Goal: Transaction & Acquisition: Purchase product/service

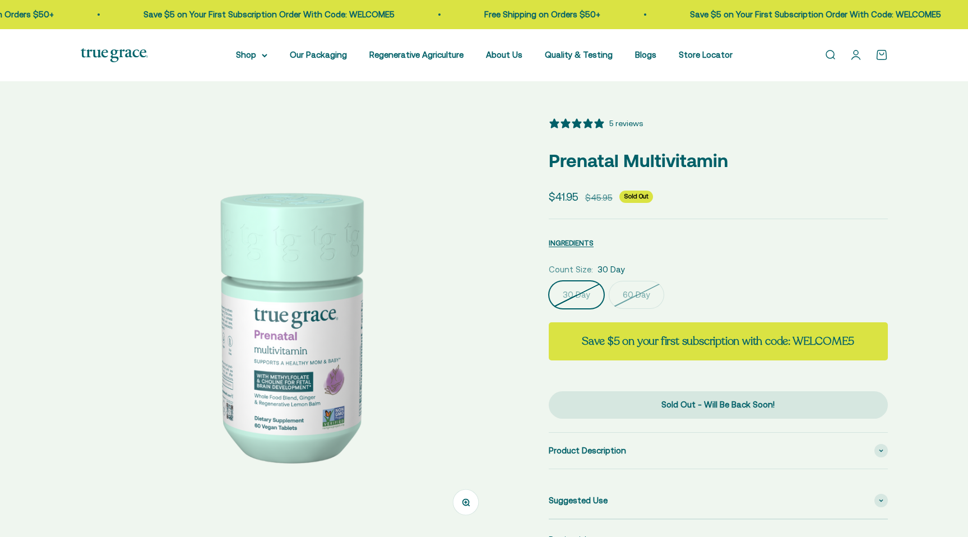
select select "3"
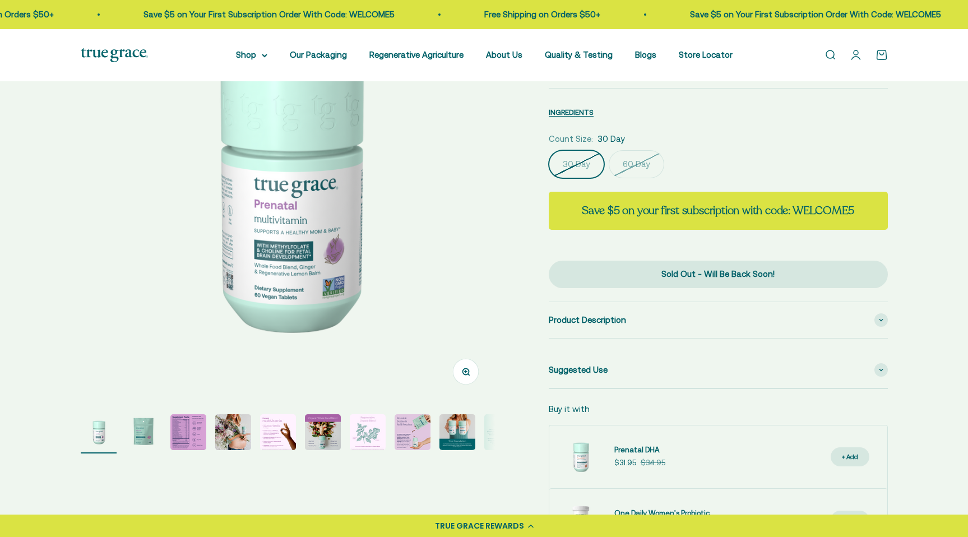
scroll to position [153, 0]
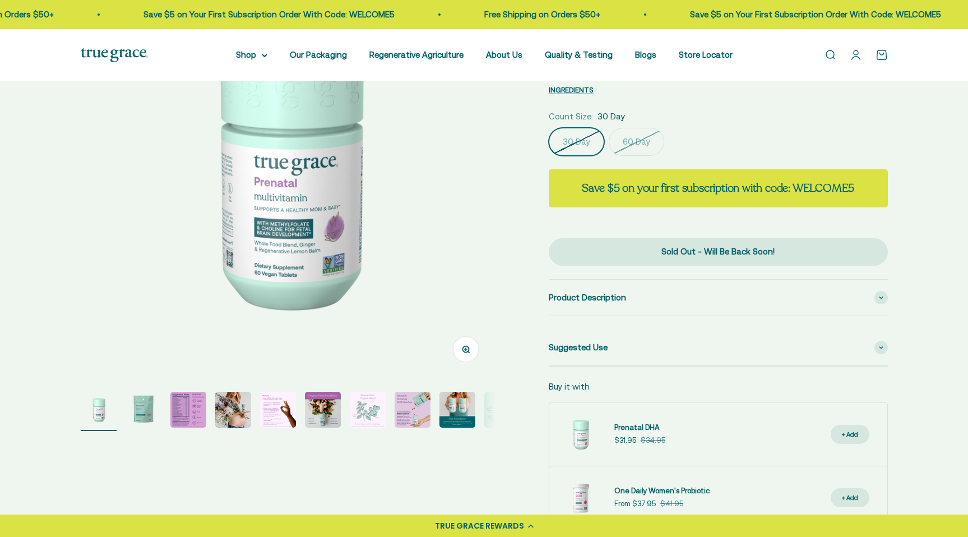
click at [187, 410] on img "Go to item 3" at bounding box center [188, 410] width 36 height 36
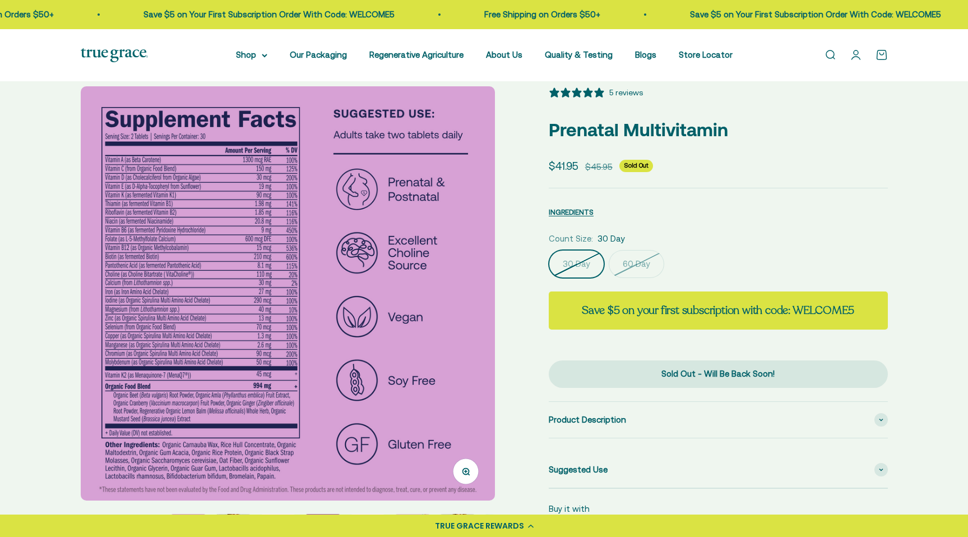
scroll to position [29, 0]
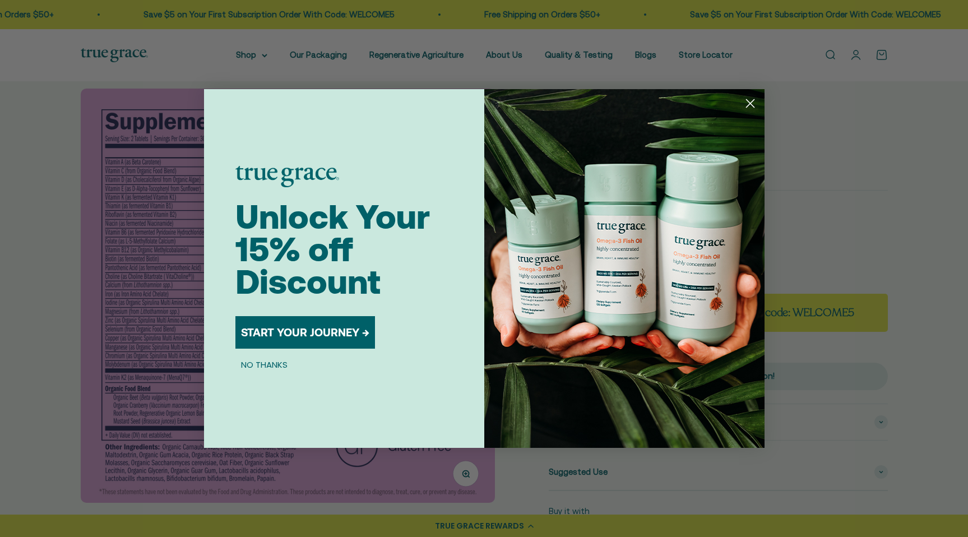
click at [755, 104] on circle "Close dialog" at bounding box center [749, 103] width 18 height 18
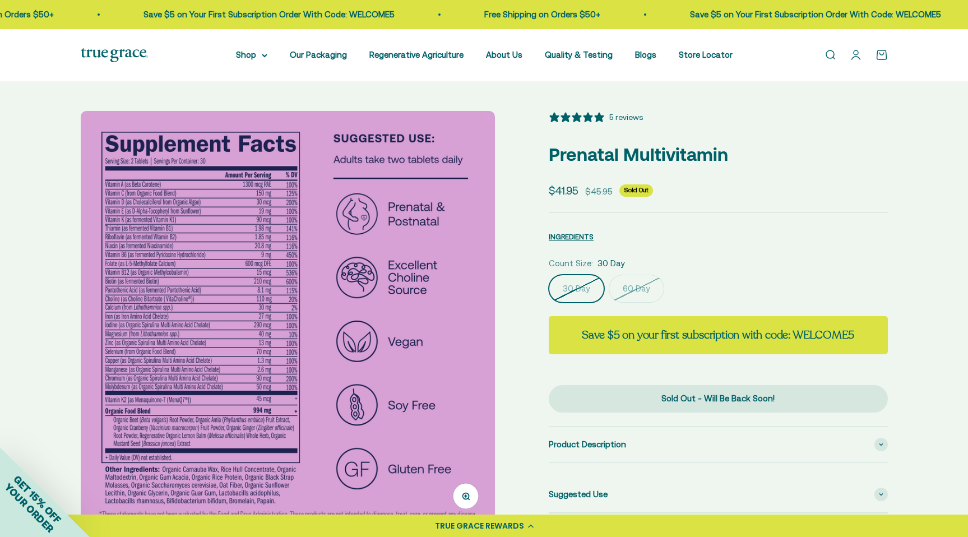
scroll to position [0, 0]
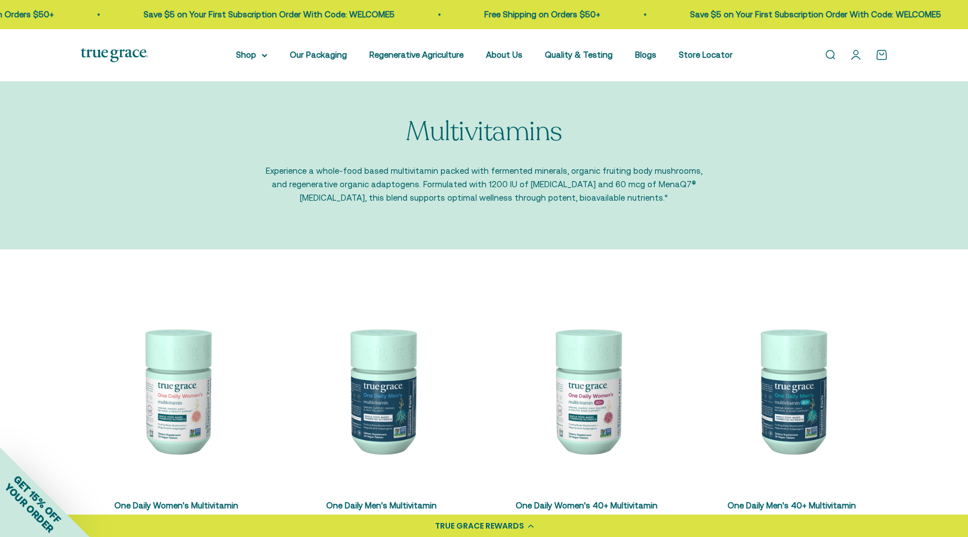
scroll to position [10, 0]
click at [171, 392] on img at bounding box center [177, 390] width 192 height 192
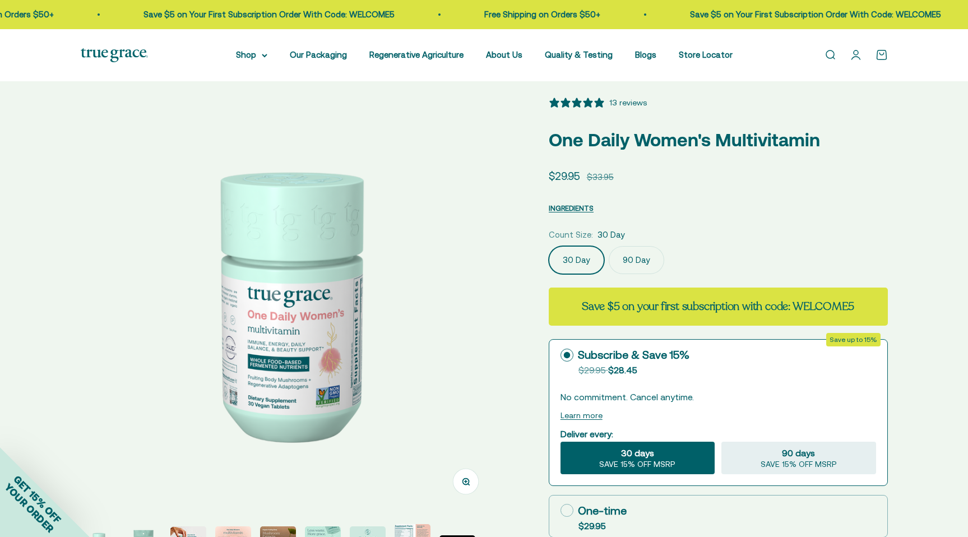
select select "3"
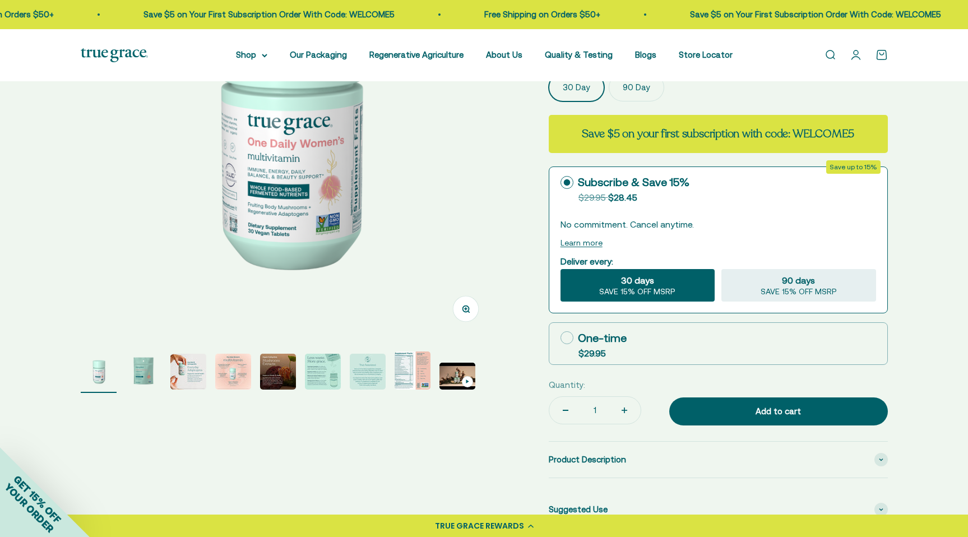
scroll to position [218, 0]
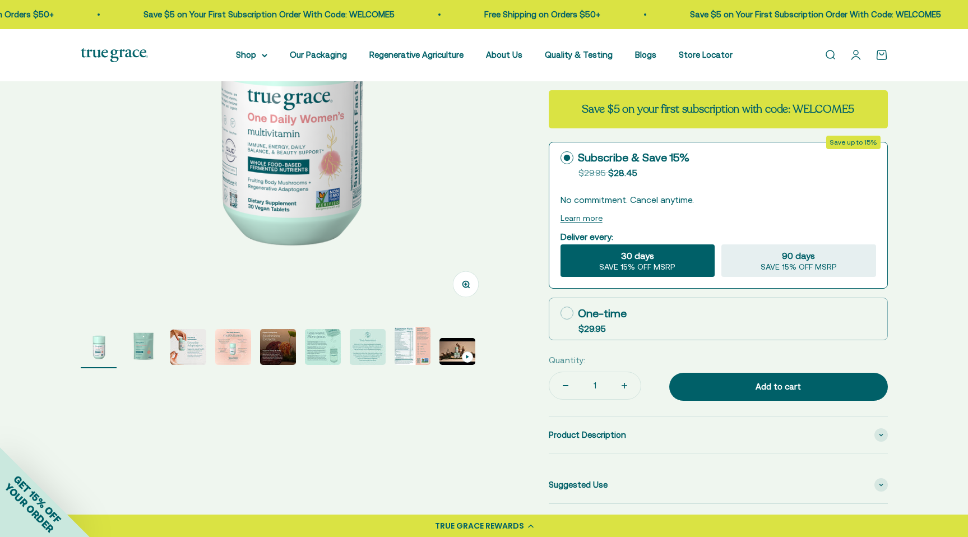
click at [407, 343] on img "Go to item 8" at bounding box center [413, 346] width 36 height 38
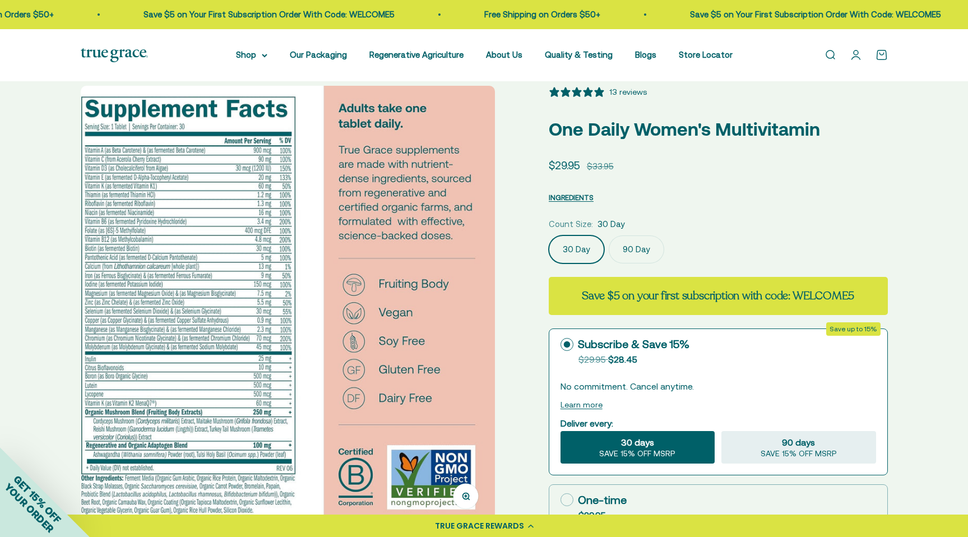
scroll to position [33, 0]
